Goal: Task Accomplishment & Management: Use online tool/utility

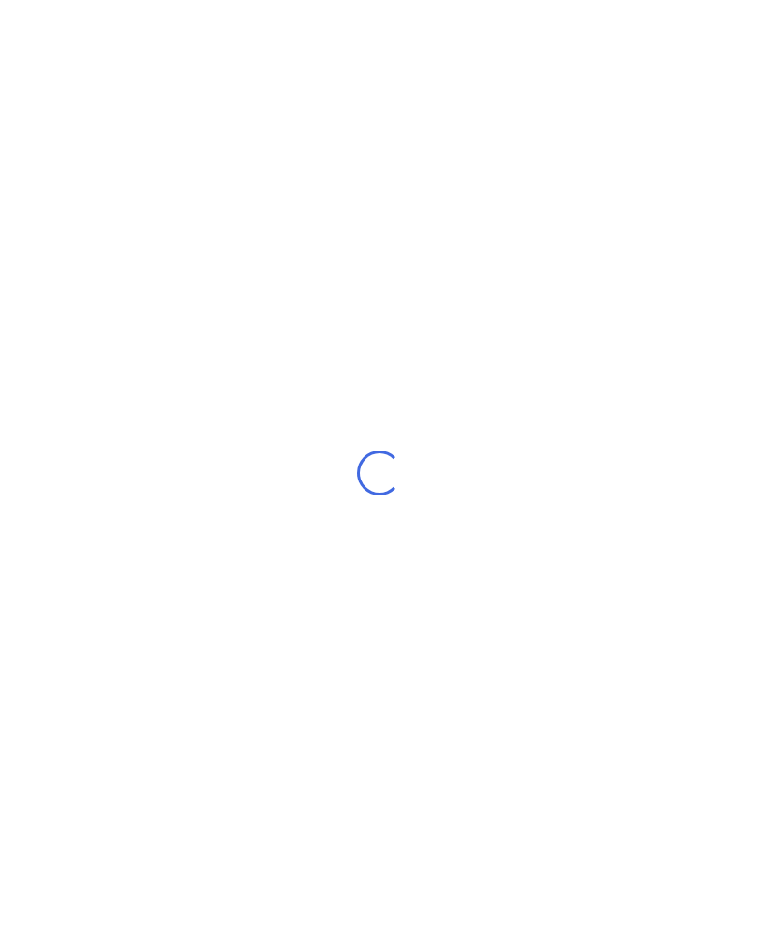
scroll to position [29, 0]
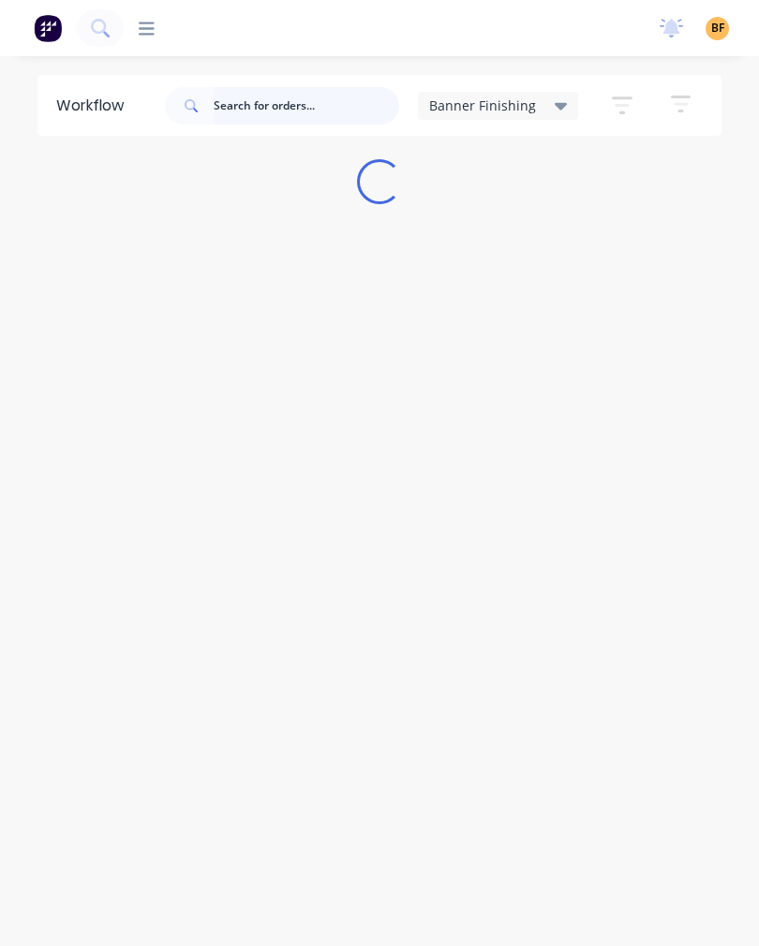
click at [282, 122] on input "text" at bounding box center [307, 105] width 186 height 37
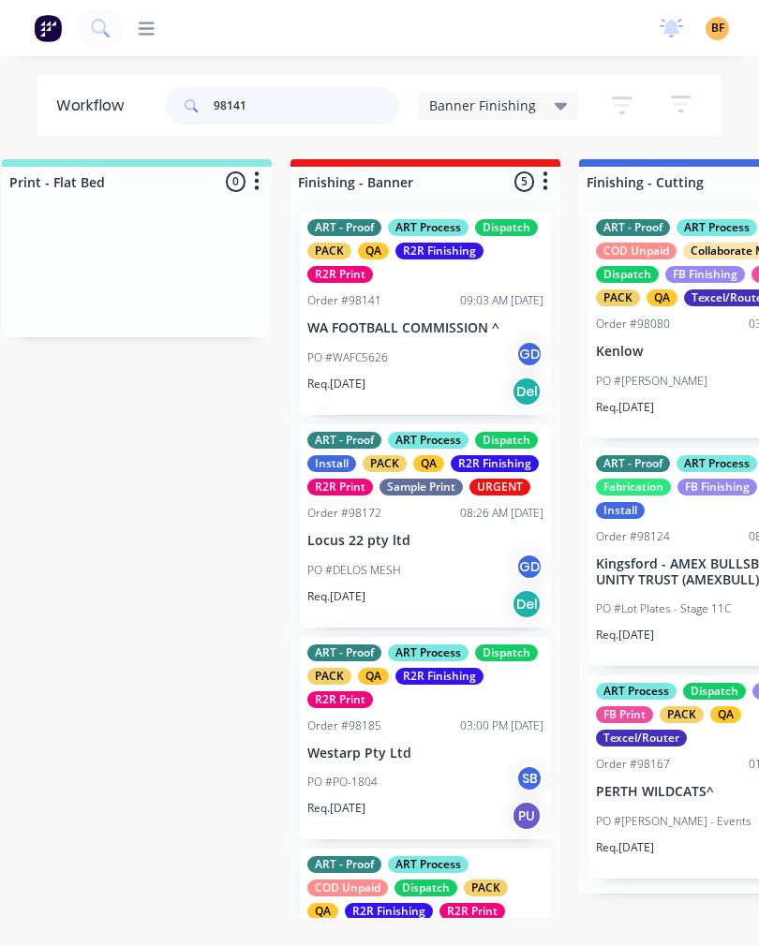
scroll to position [0, 356]
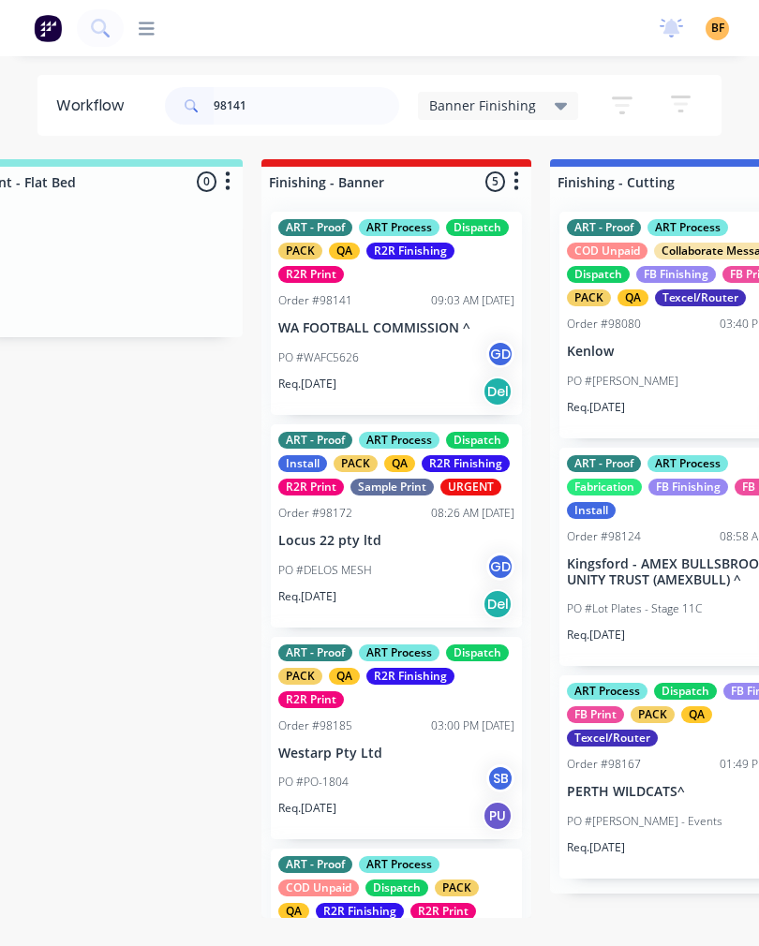
click at [412, 376] on div "Req. [DATE] Del" at bounding box center [396, 392] width 236 height 32
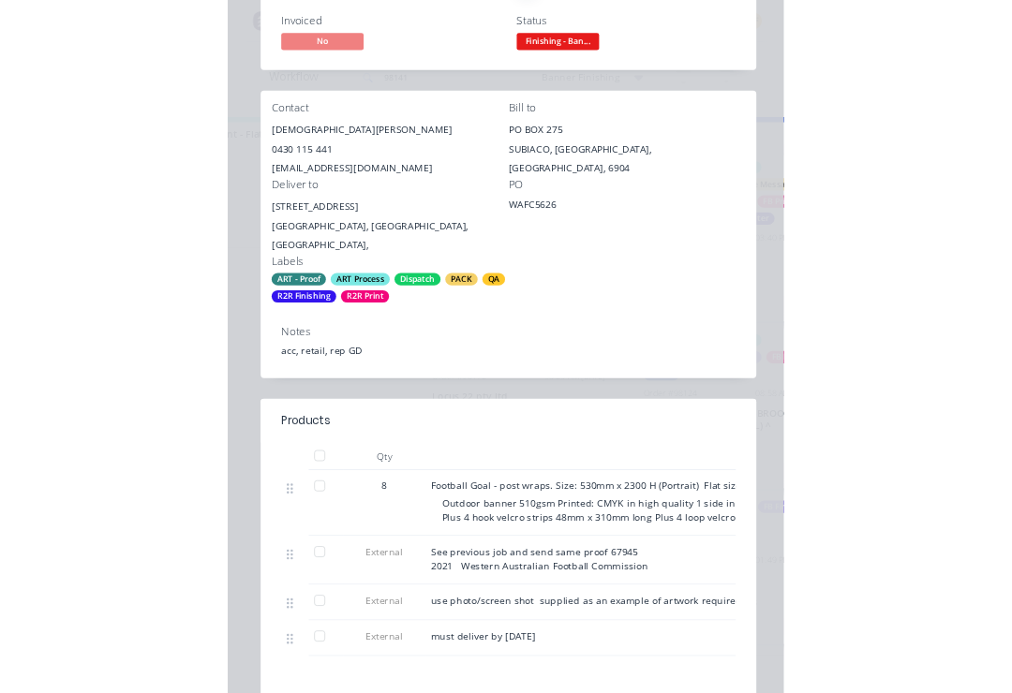
scroll to position [1, 0]
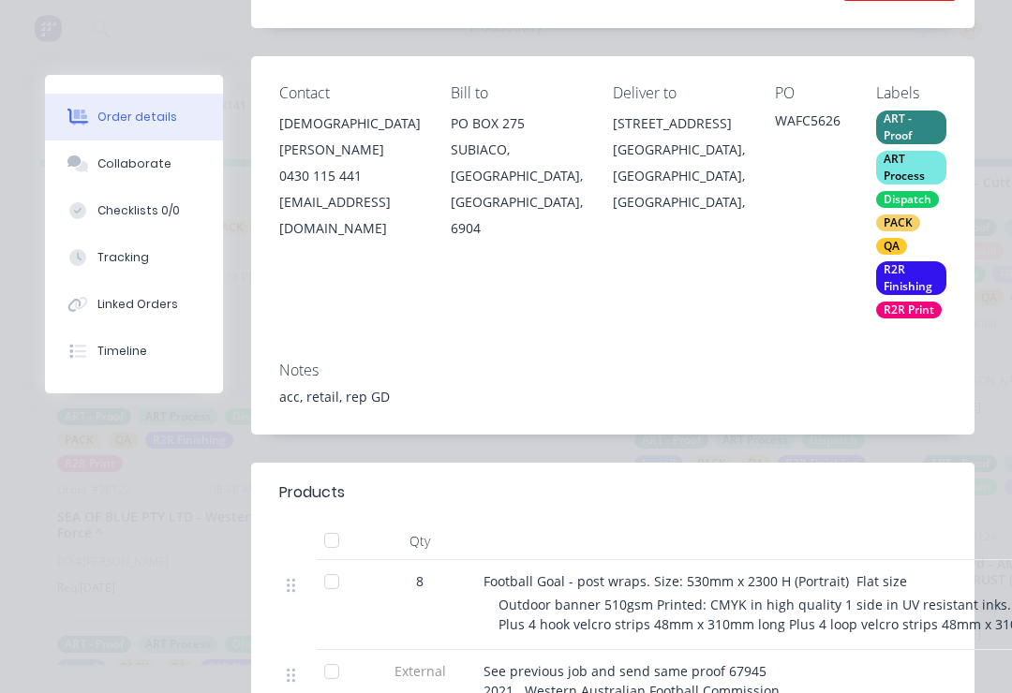
click at [136, 264] on div "Tracking" at bounding box center [123, 257] width 52 height 17
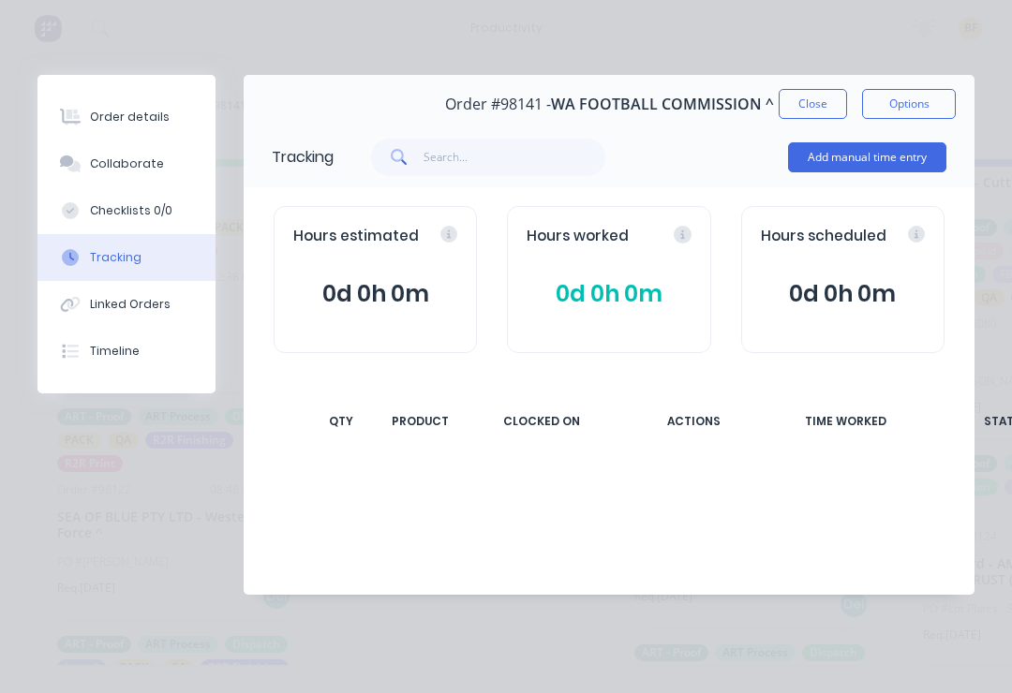
scroll to position [0, 0]
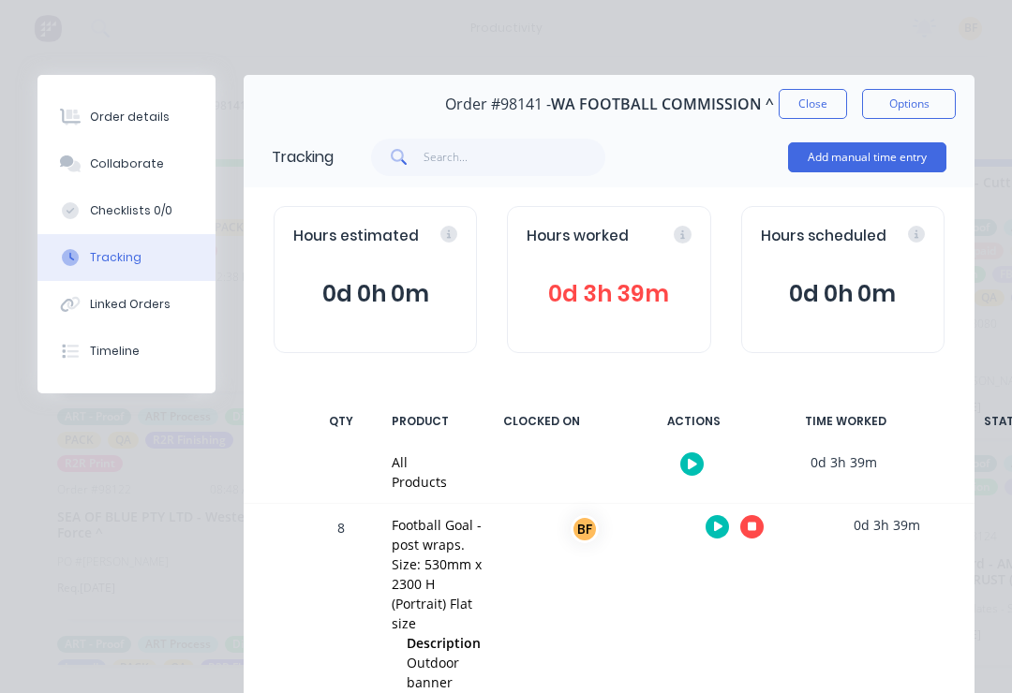
click at [753, 530] on icon at bounding box center [752, 527] width 9 height 9
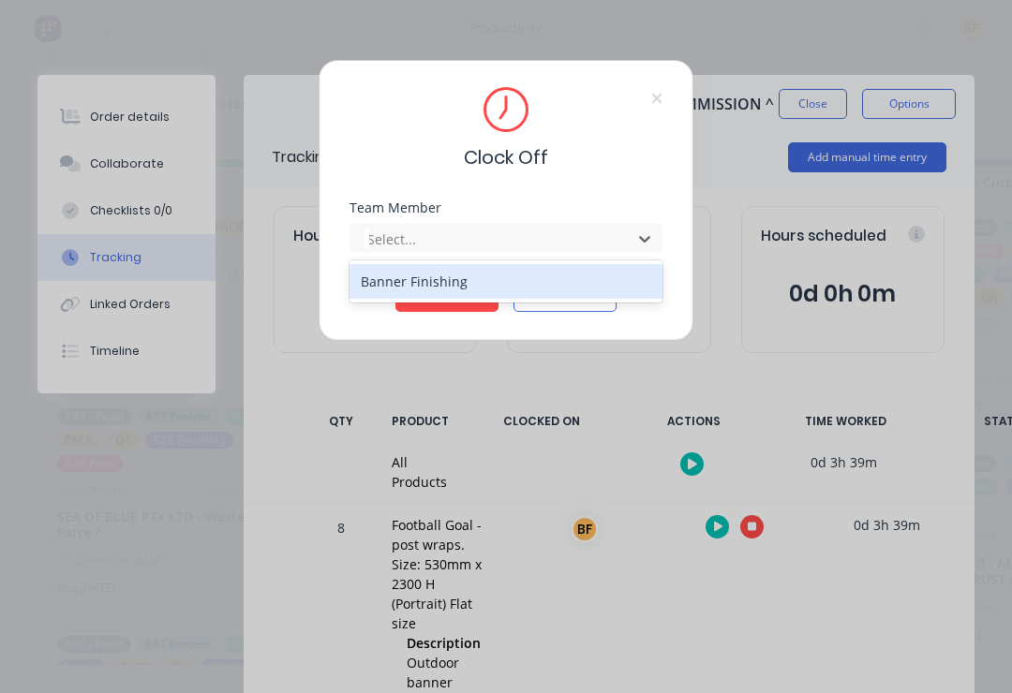
click at [542, 281] on div "Banner Finishing" at bounding box center [506, 281] width 313 height 35
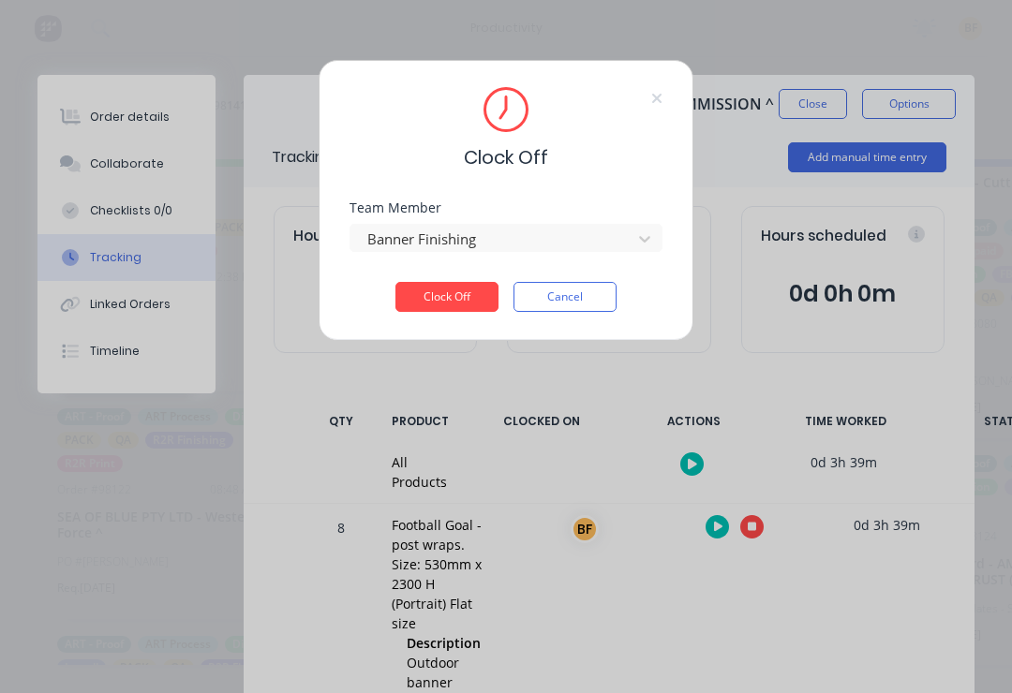
click at [467, 292] on button "Clock Off" at bounding box center [446, 297] width 103 height 30
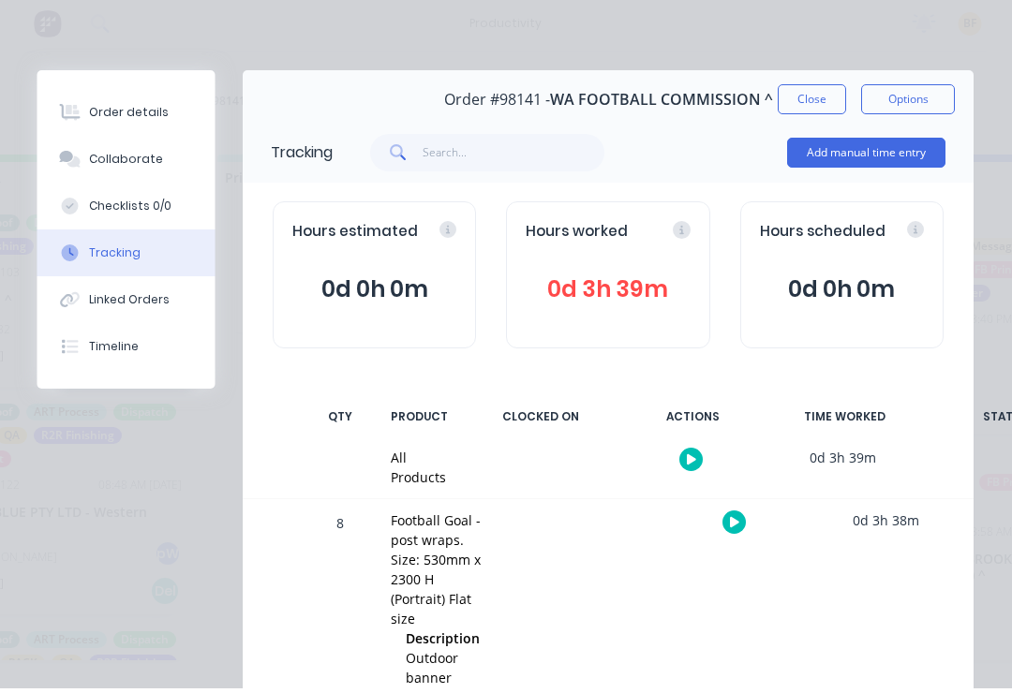
scroll to position [1, 113]
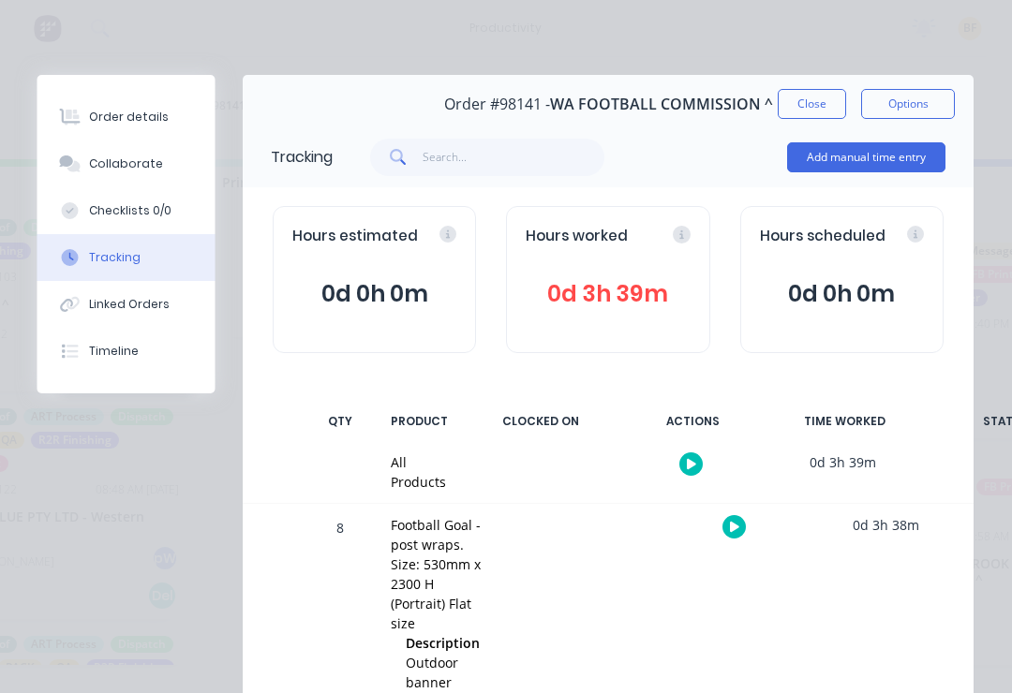
click at [758, 103] on button "Close" at bounding box center [813, 104] width 68 height 30
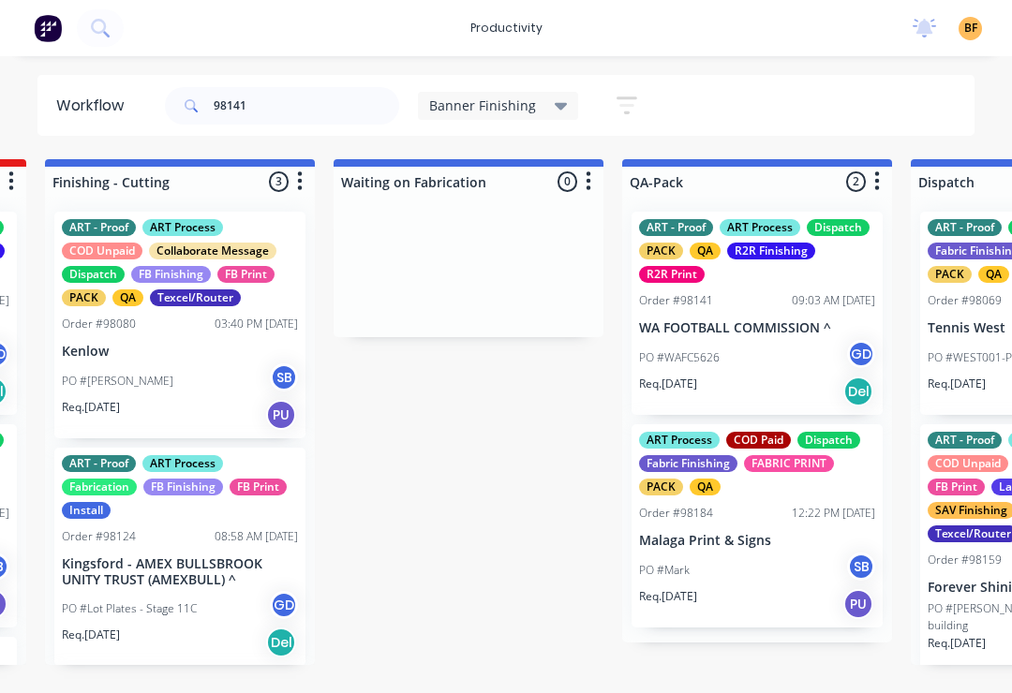
scroll to position [1, 0]
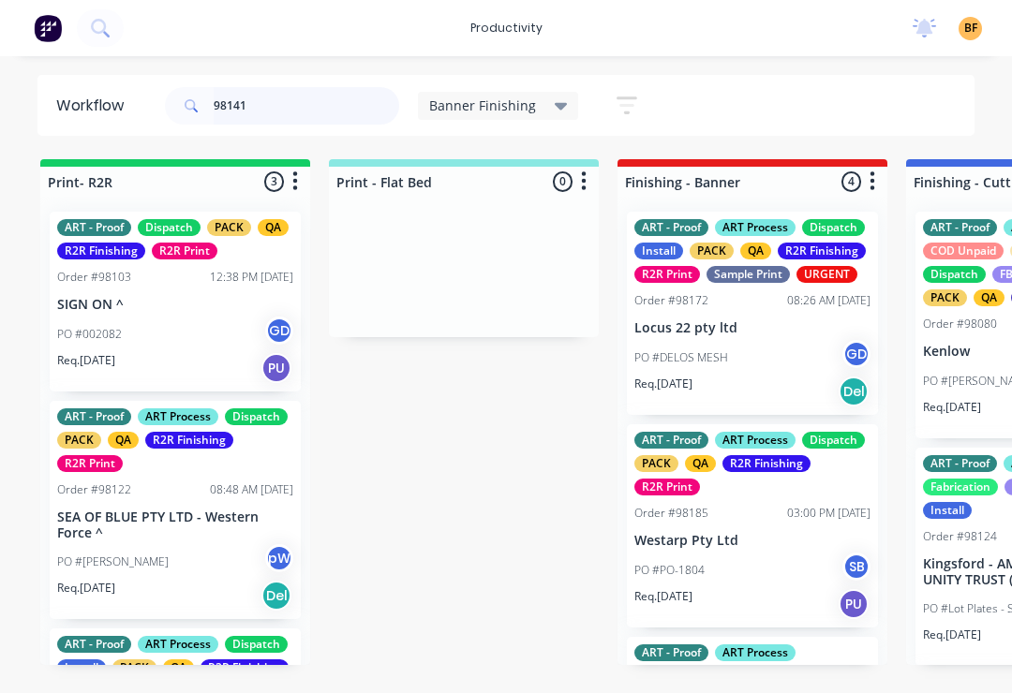
click at [307, 108] on input "98141" at bounding box center [307, 105] width 186 height 37
type input "9"
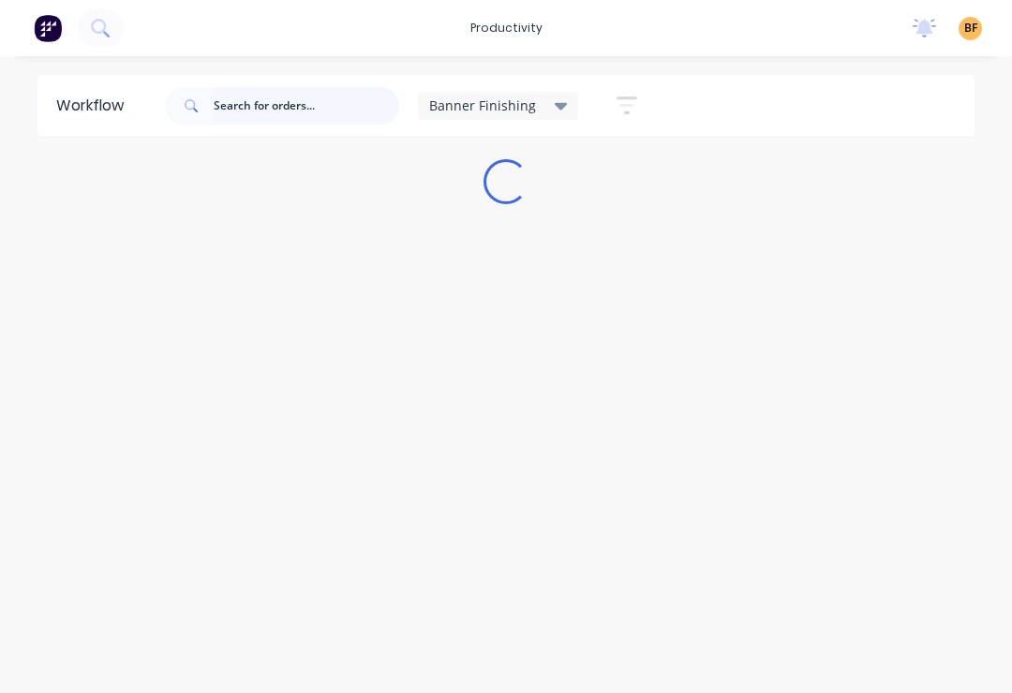
scroll to position [0, 0]
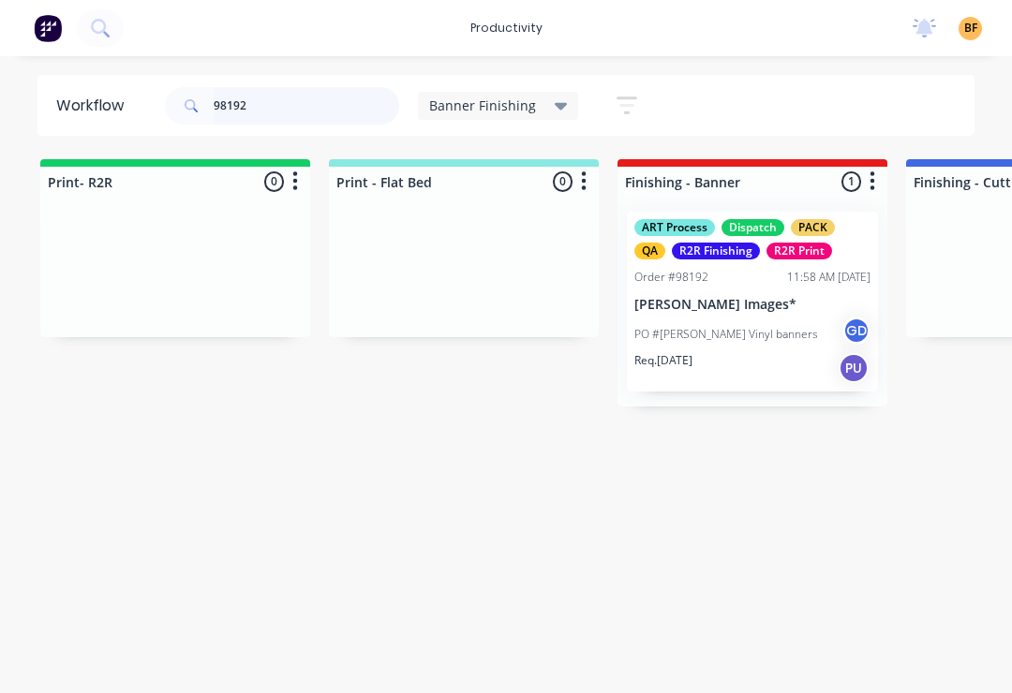
type input "98192"
click at [744, 276] on div "Order #98192 11:58 AM [DATE]" at bounding box center [752, 277] width 236 height 17
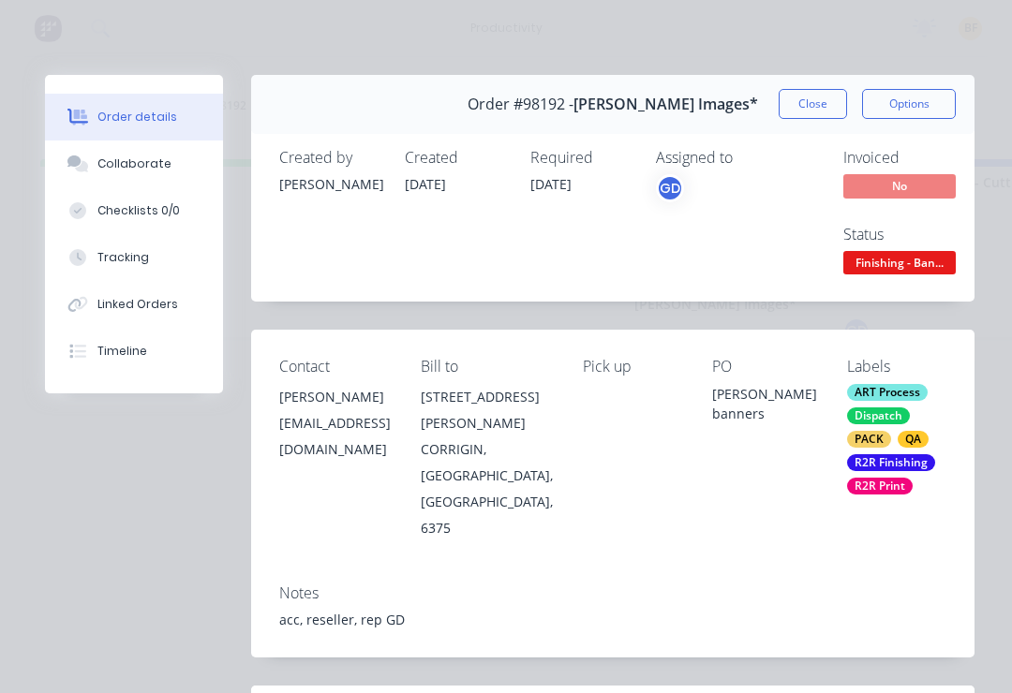
click at [127, 263] on div "Tracking" at bounding box center [123, 257] width 52 height 17
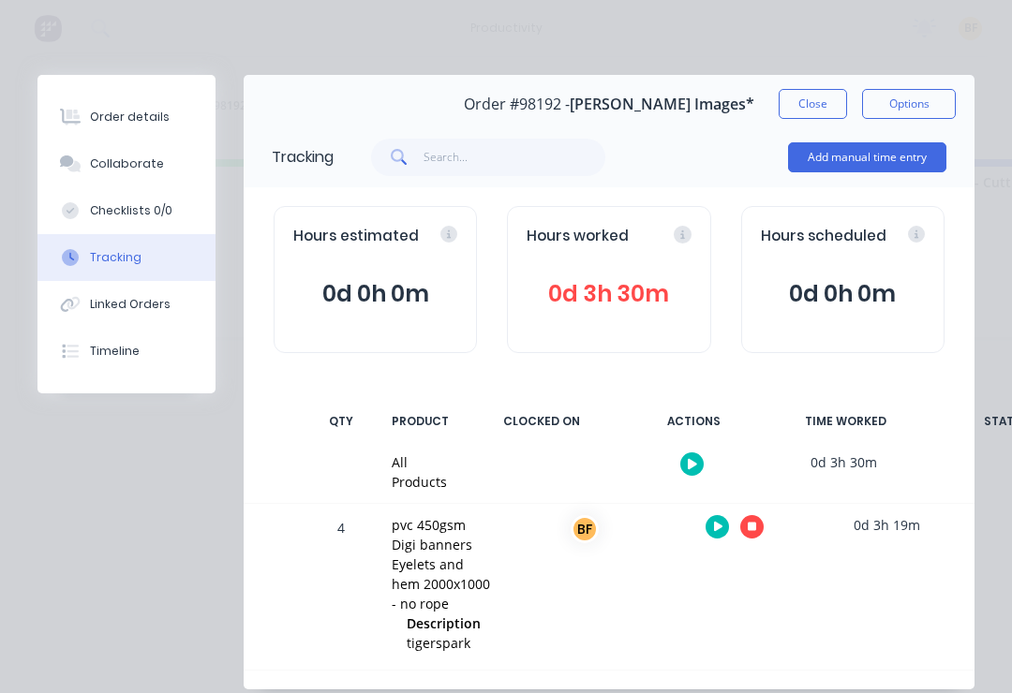
click at [753, 527] on icon at bounding box center [752, 527] width 9 height 9
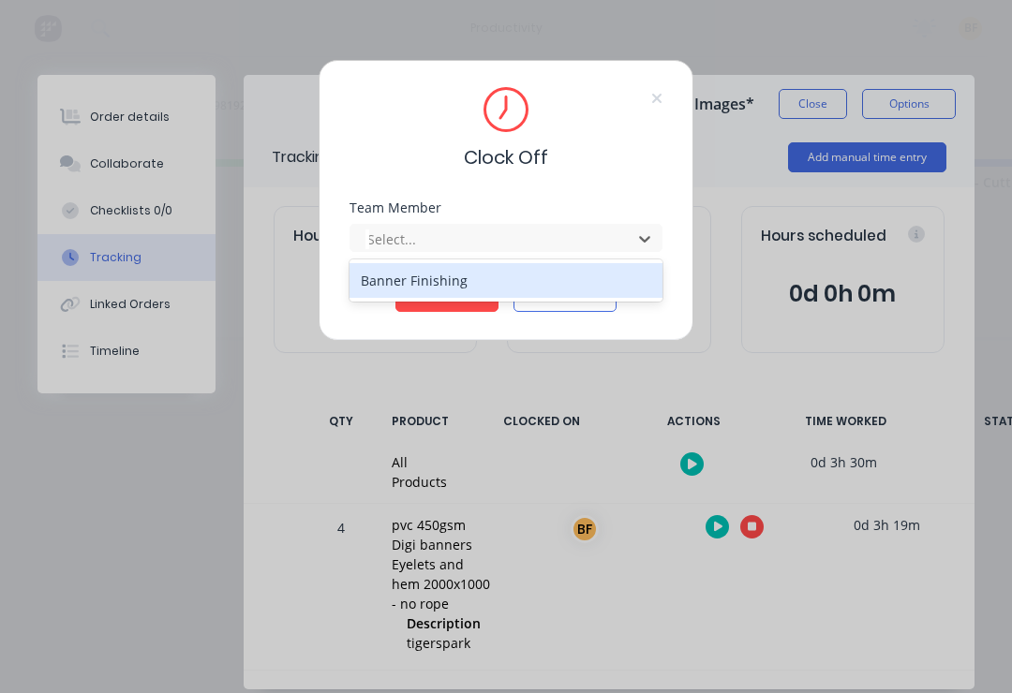
click at [473, 284] on div "Banner Finishing" at bounding box center [506, 280] width 313 height 35
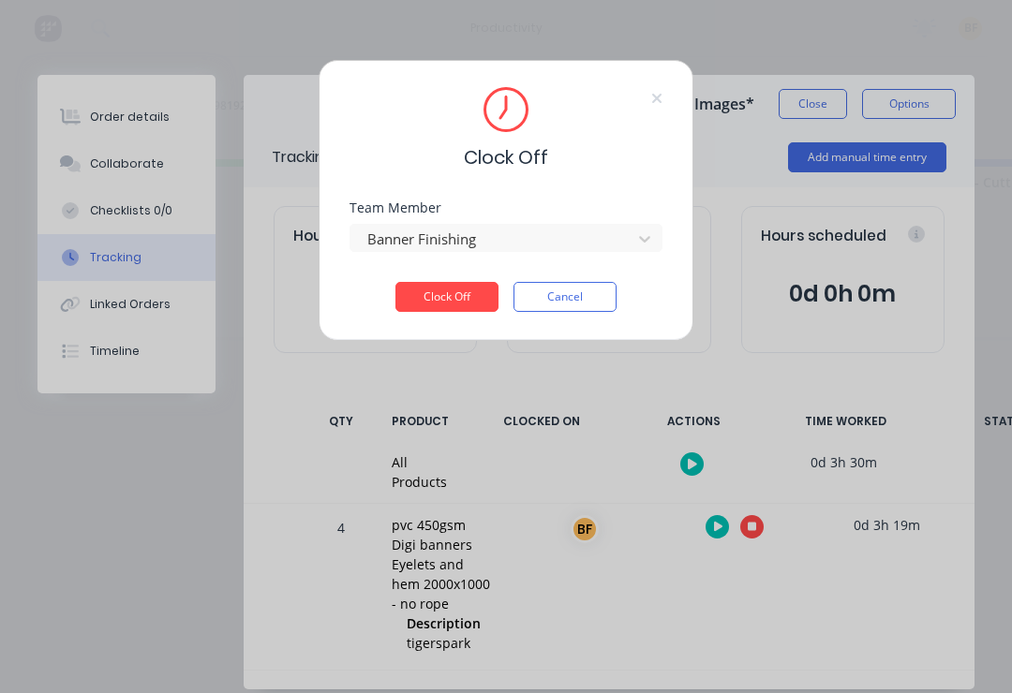
click at [456, 301] on button "Clock Off" at bounding box center [446, 297] width 103 height 30
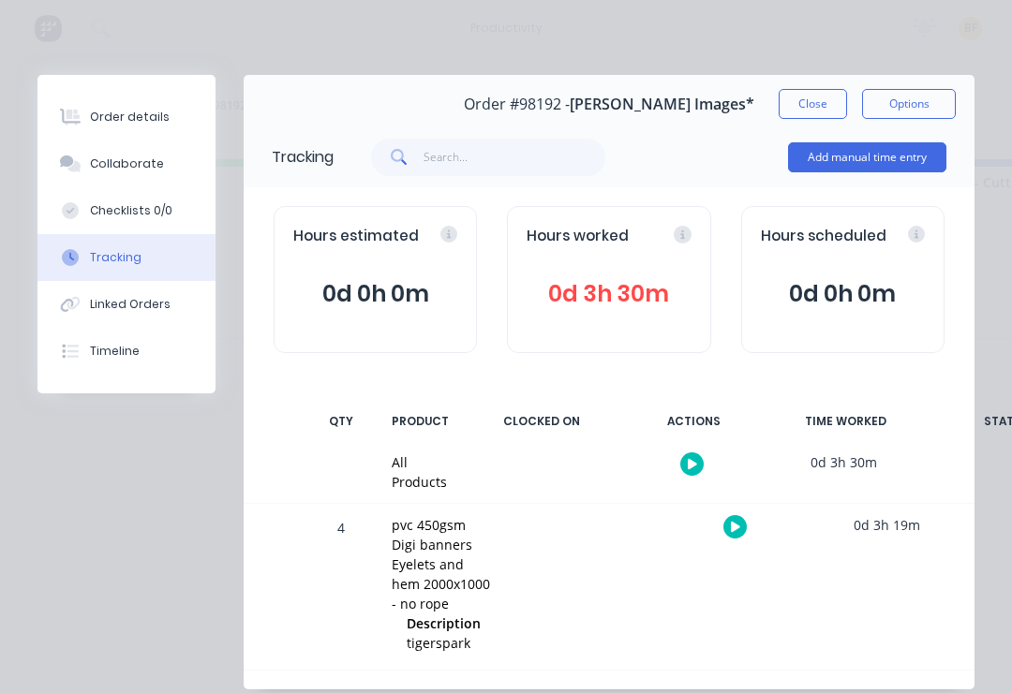
click at [758, 110] on button "Close" at bounding box center [813, 104] width 68 height 30
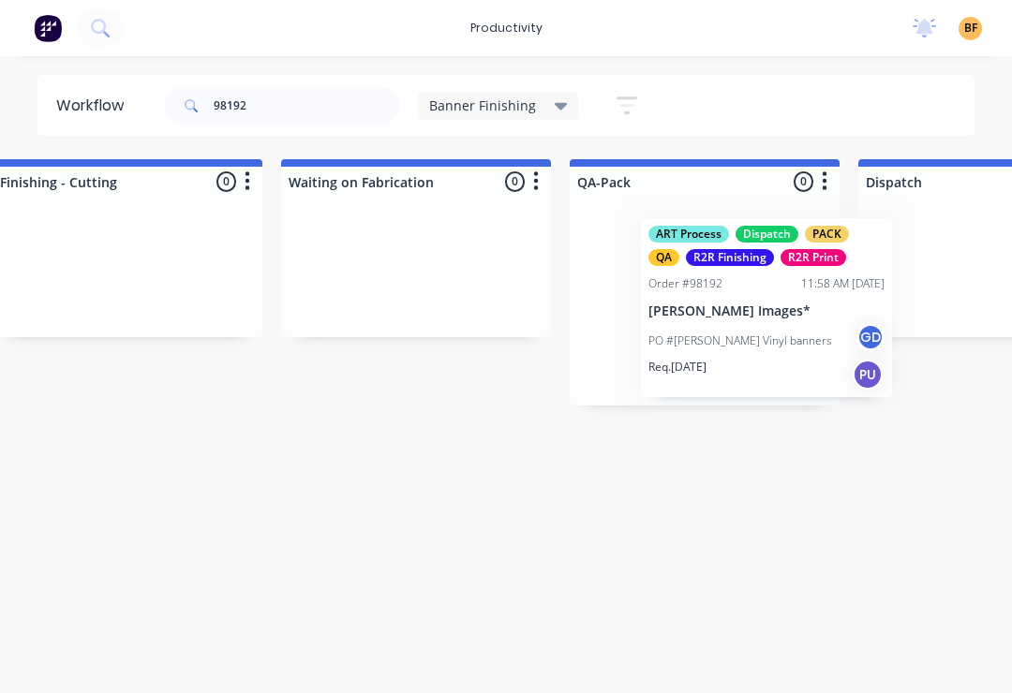
scroll to position [0, 916]
